Goal: Information Seeking & Learning: Learn about a topic

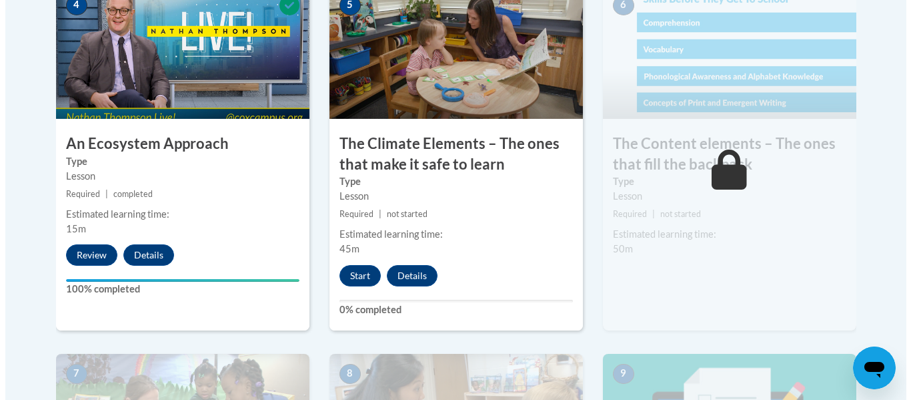
scroll to position [888, 0]
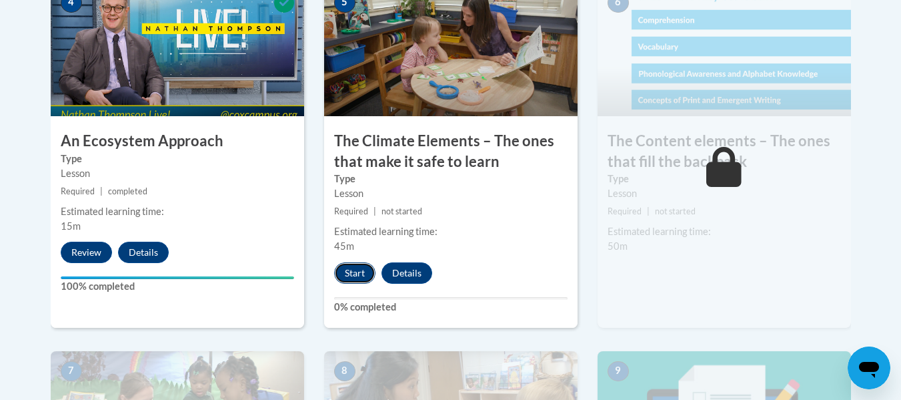
click at [359, 267] on button "Start" at bounding box center [354, 272] width 41 height 21
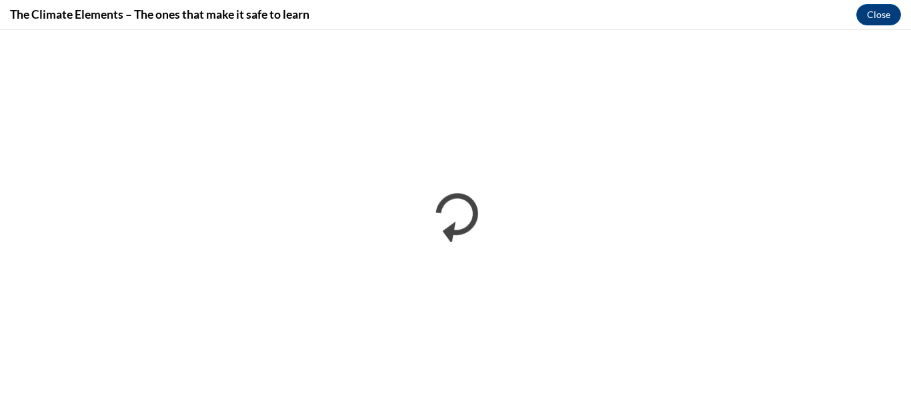
scroll to position [0, 0]
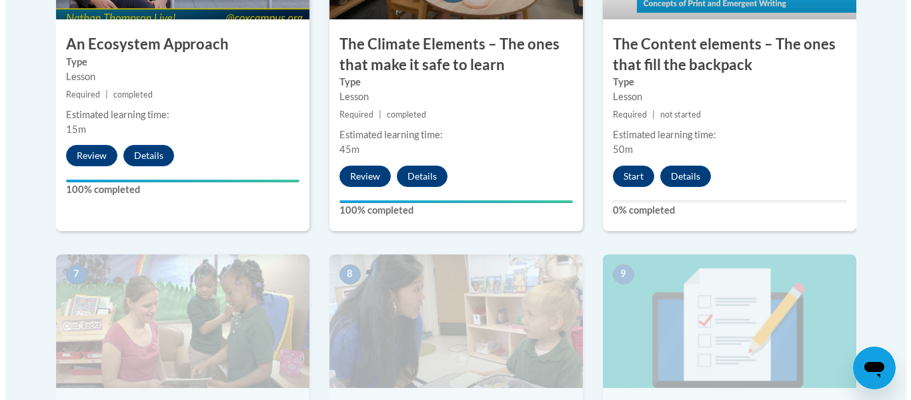
scroll to position [983, 0]
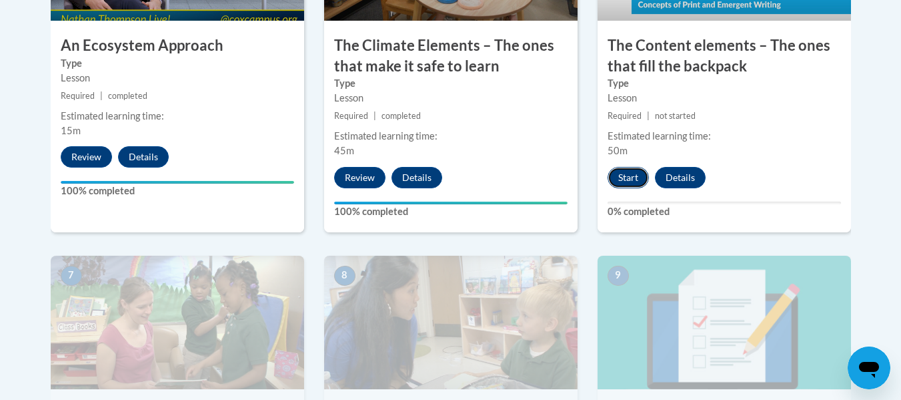
click at [630, 177] on button "Start" at bounding box center [628, 177] width 41 height 21
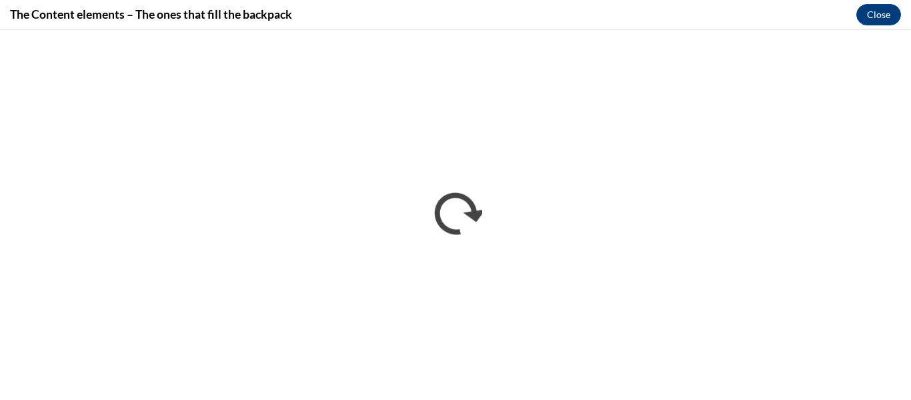
scroll to position [0, 0]
